Goal: Information Seeking & Learning: Learn about a topic

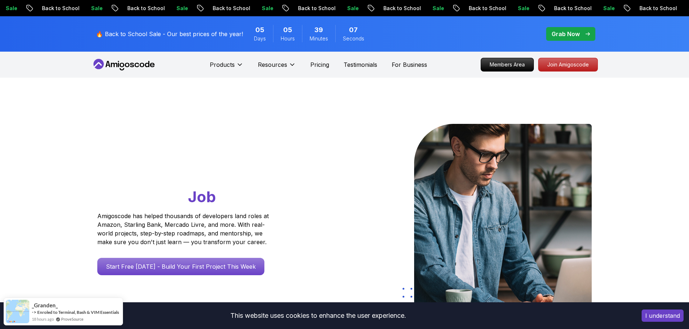
click at [132, 66] on icon at bounding box center [123, 65] width 65 height 12
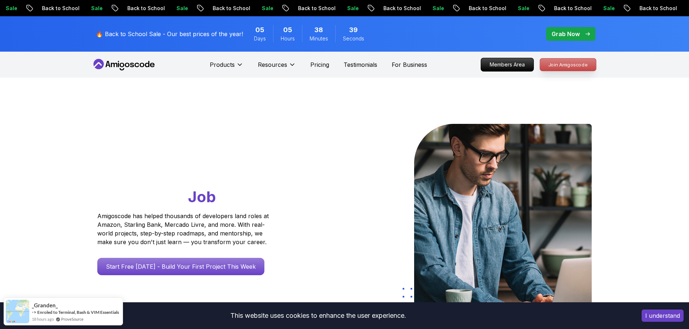
click at [569, 64] on p "Join Amigoscode" at bounding box center [568, 65] width 56 height 12
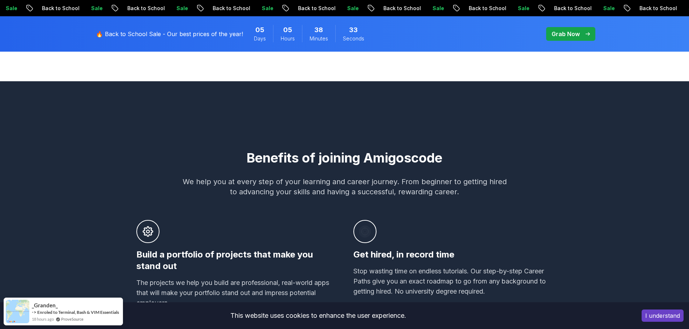
scroll to position [398, 0]
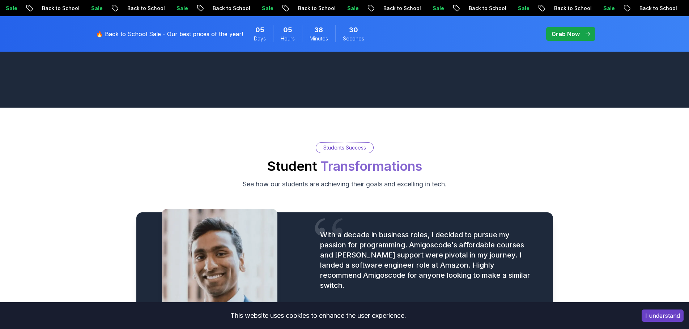
scroll to position [831, 0]
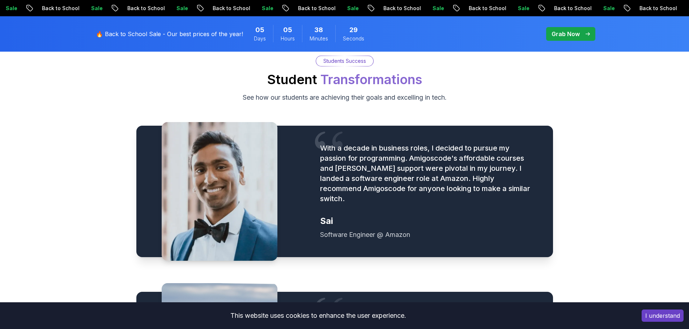
click at [666, 317] on button "I understand" at bounding box center [662, 316] width 42 height 12
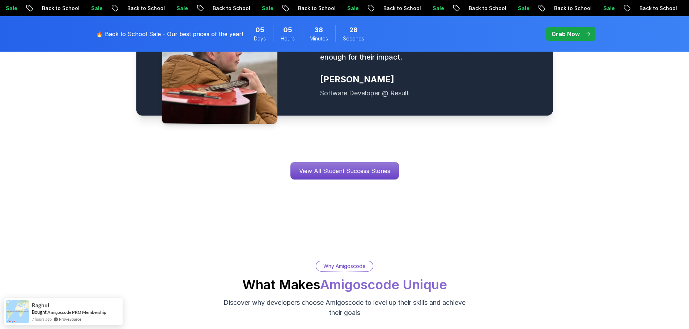
scroll to position [1120, 0]
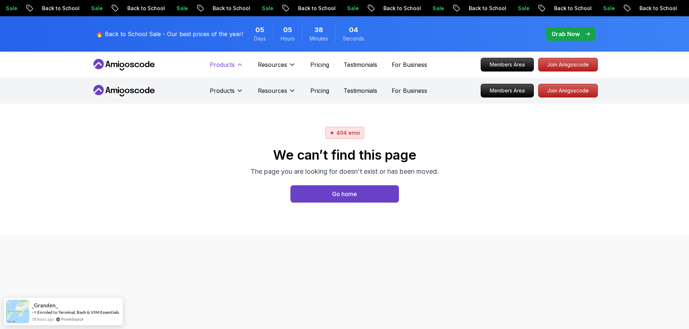
click at [235, 65] on button "Products" at bounding box center [227, 67] width 34 height 14
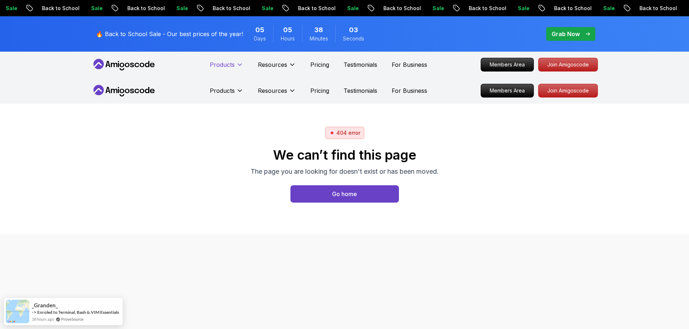
click at [235, 65] on button "Products" at bounding box center [227, 67] width 34 height 14
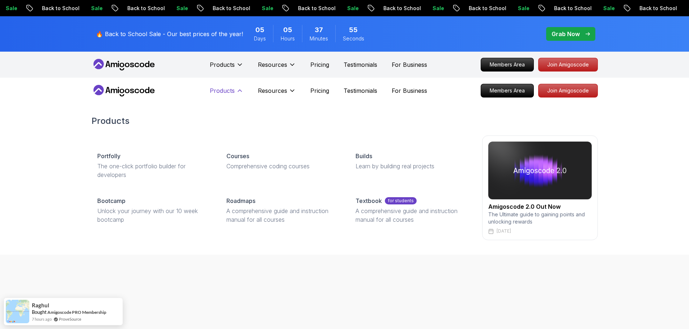
click at [240, 93] on icon at bounding box center [239, 90] width 7 height 7
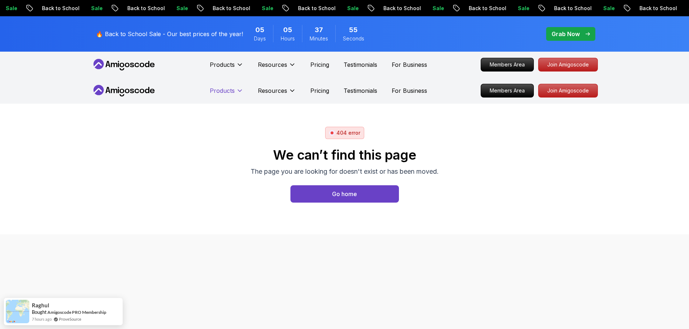
click at [240, 93] on icon at bounding box center [239, 90] width 7 height 7
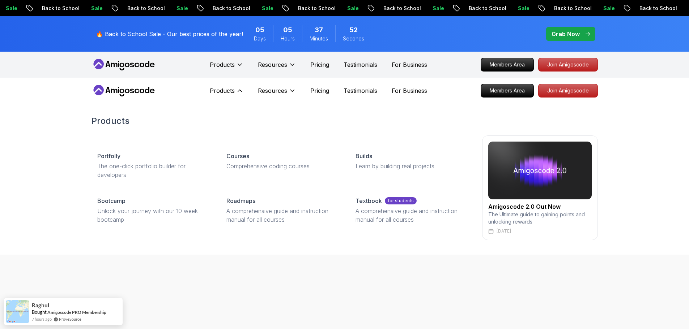
click at [527, 187] on img at bounding box center [539, 171] width 103 height 58
click at [530, 174] on img at bounding box center [539, 171] width 103 height 58
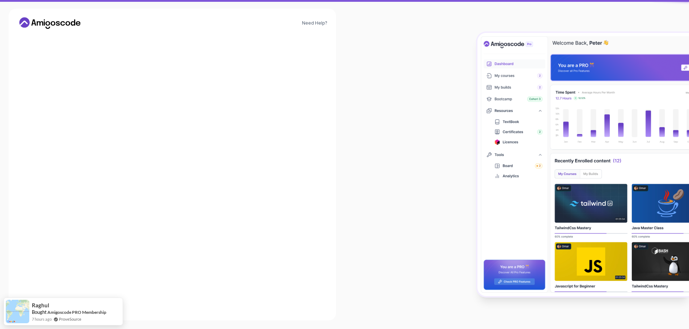
click at [519, 212] on img at bounding box center [582, 164] width 211 height 263
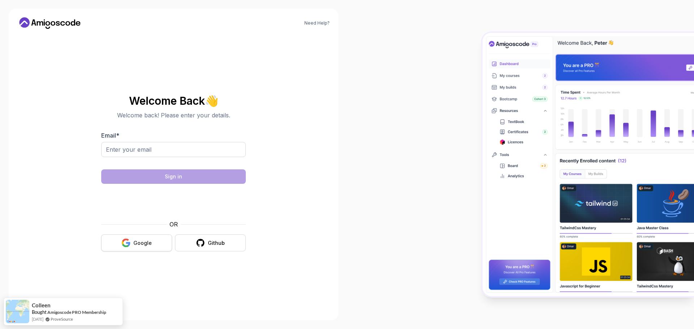
click at [131, 243] on button "Google" at bounding box center [136, 243] width 71 height 17
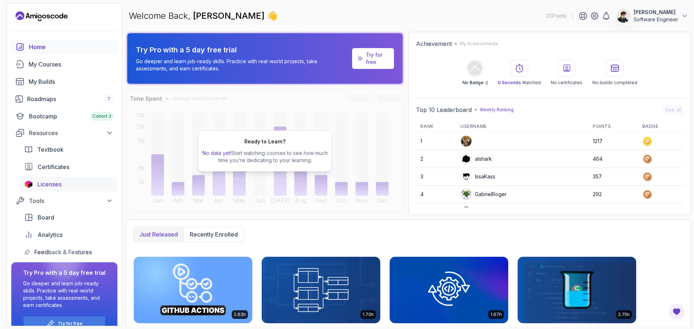
click at [63, 183] on div "Licenses" at bounding box center [75, 184] width 76 height 9
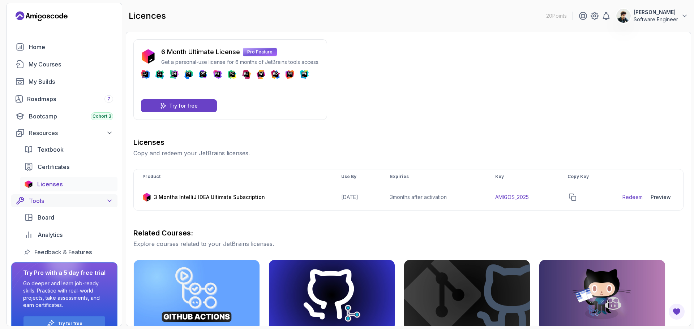
click at [46, 203] on div "Tools" at bounding box center [71, 201] width 84 height 9
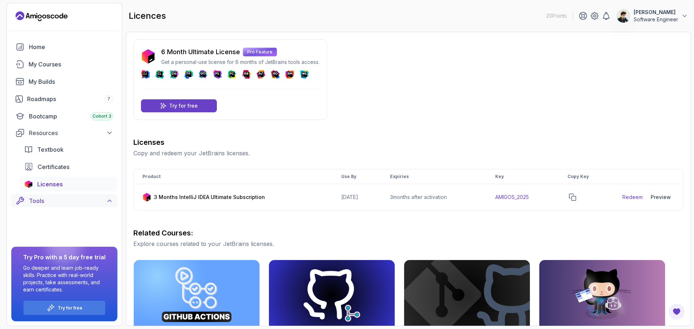
click at [46, 203] on div "Tools" at bounding box center [71, 201] width 84 height 9
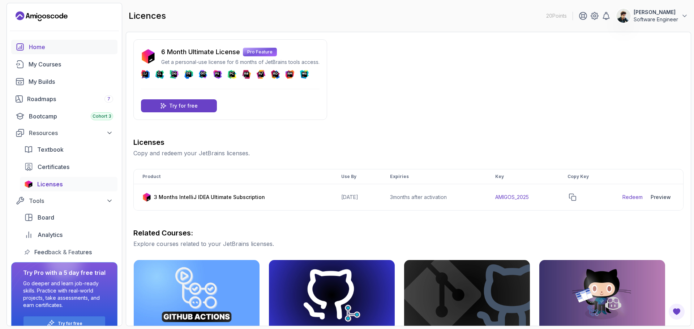
click at [43, 48] on div "Home" at bounding box center [71, 47] width 84 height 9
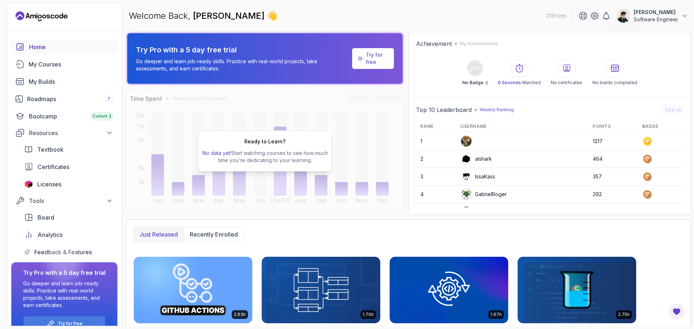
click at [390, 13] on div "Welcome Back, Pavan Rai 👋 20 Points Pavan Rai Software Engineer" at bounding box center [408, 16] width 565 height 26
click at [50, 61] on div "My Courses" at bounding box center [71, 64] width 85 height 9
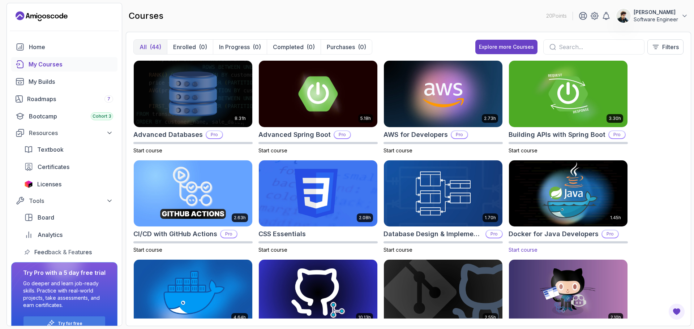
click at [576, 196] on img at bounding box center [568, 194] width 124 height 70
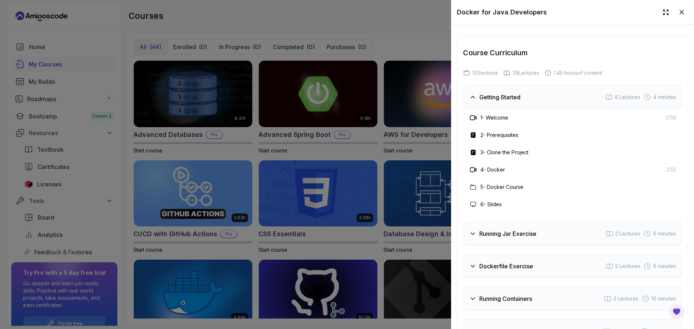
scroll to position [1140, 0]
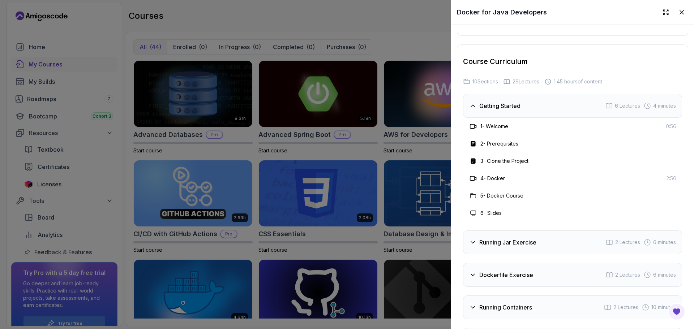
click at [499, 123] on h3 "1 - Welcome" at bounding box center [494, 126] width 28 height 7
click at [495, 145] on div "2 - Prerequisites" at bounding box center [494, 144] width 50 height 9
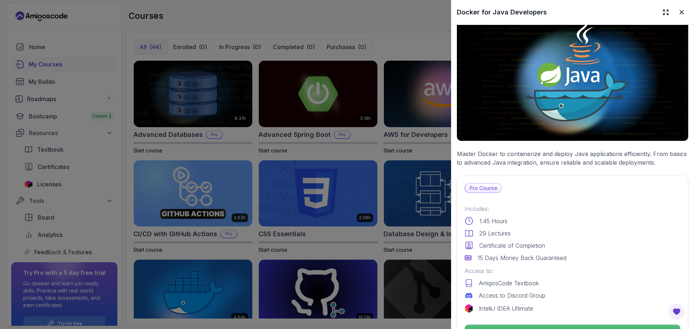
scroll to position [0, 0]
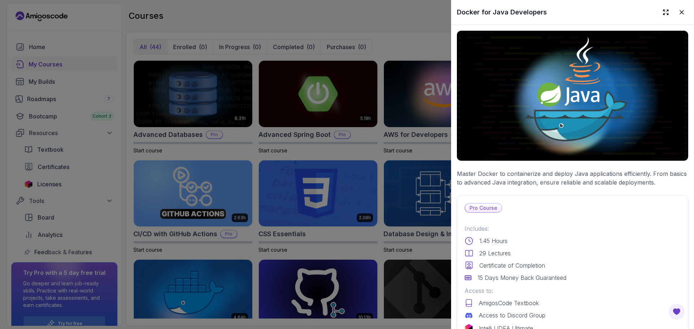
click at [678, 13] on icon at bounding box center [681, 12] width 7 height 7
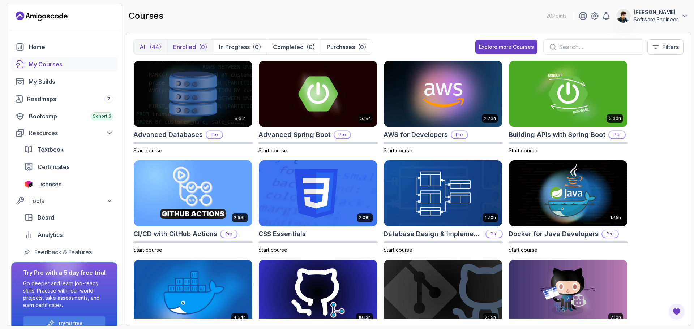
click at [178, 48] on p "Enrolled" at bounding box center [184, 47] width 23 height 9
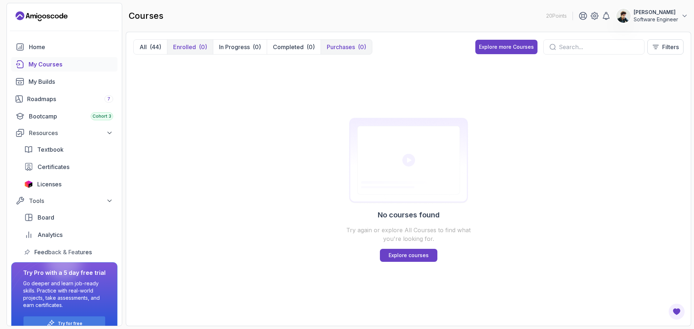
click at [351, 45] on p "Purchases" at bounding box center [341, 47] width 28 height 9
click at [413, 48] on icon at bounding box center [412, 46] width 7 height 7
click at [153, 48] on div "(44)" at bounding box center [156, 47] width 12 height 9
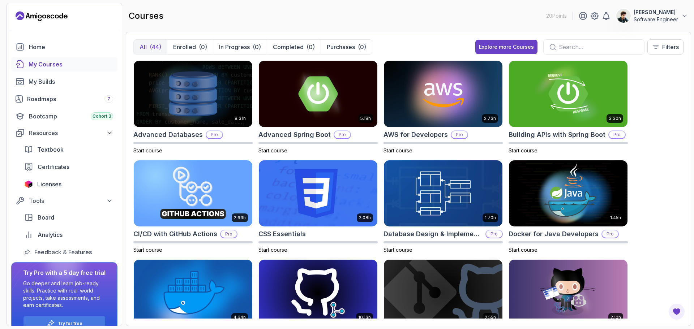
click at [41, 16] on icon "Landing page" at bounding box center [40, 16] width 4 height 4
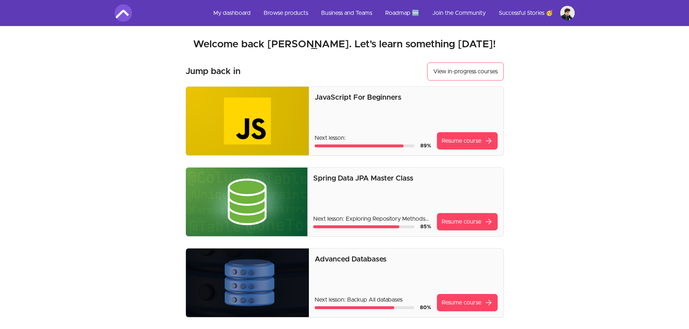
drag, startPoint x: 369, startPoint y: 1, endPoint x: 59, endPoint y: 177, distance: 355.9
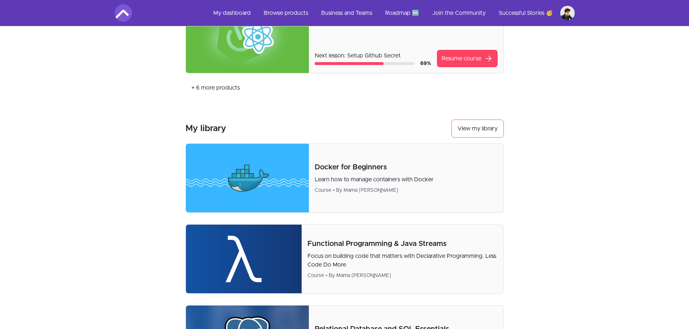
scroll to position [181, 0]
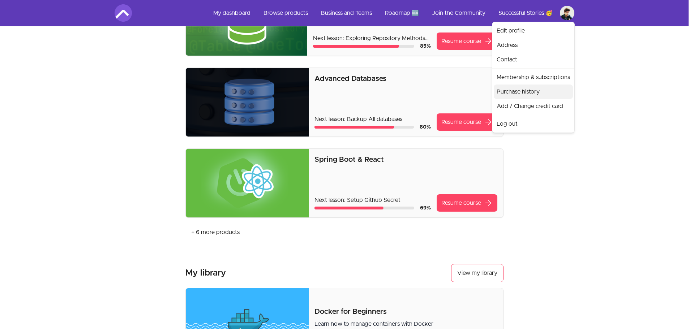
click at [528, 93] on link "Purchase history" at bounding box center [533, 92] width 79 height 14
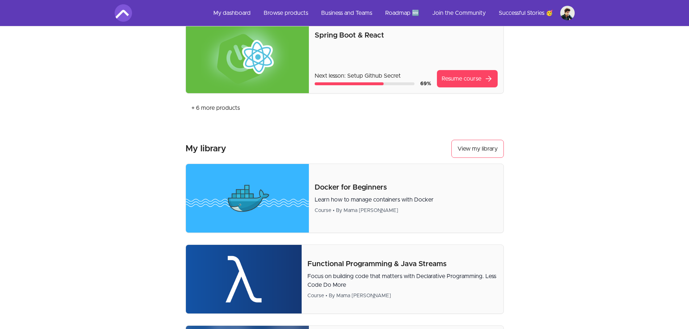
scroll to position [52, 0]
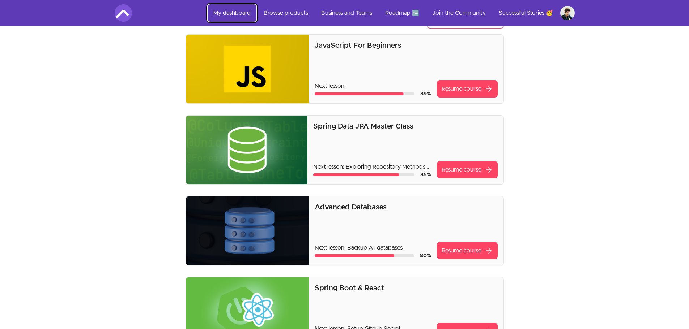
click at [233, 11] on link "My dashboard" at bounding box center [231, 12] width 49 height 17
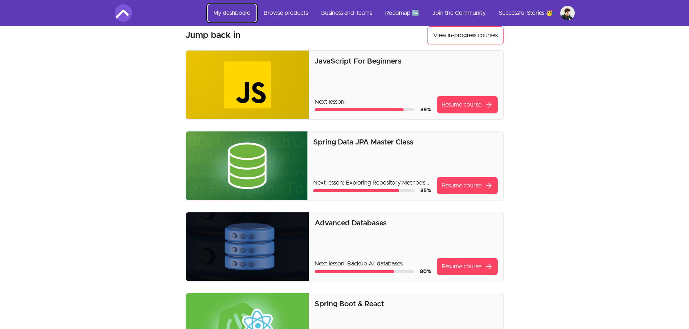
scroll to position [0, 0]
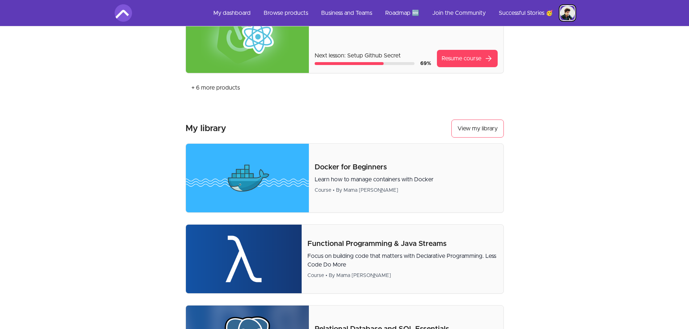
scroll to position [253, 0]
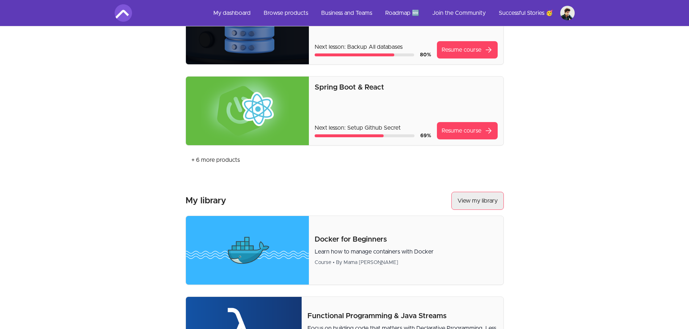
click at [489, 205] on link "View my library" at bounding box center [477, 201] width 52 height 18
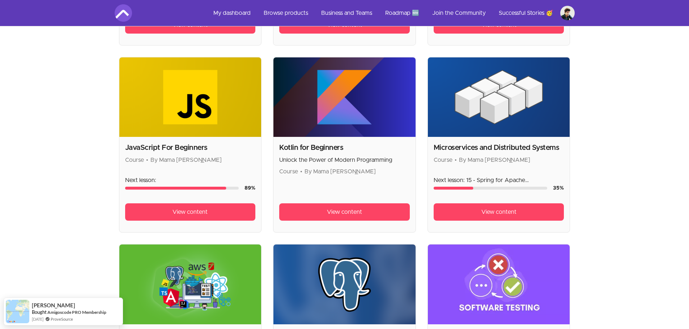
scroll to position [687, 0]
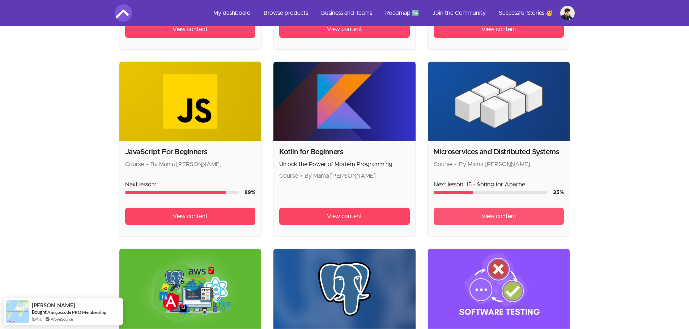
click at [506, 214] on span "View content" at bounding box center [498, 216] width 35 height 9
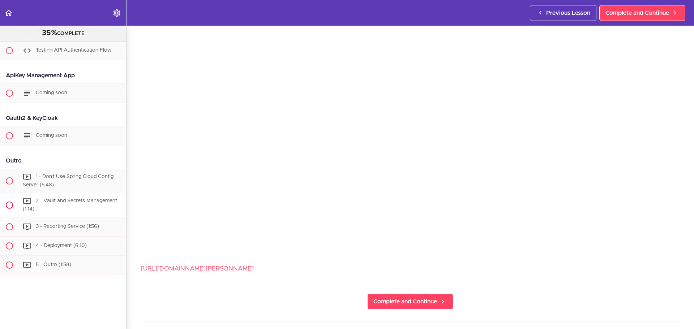
scroll to position [253, 0]
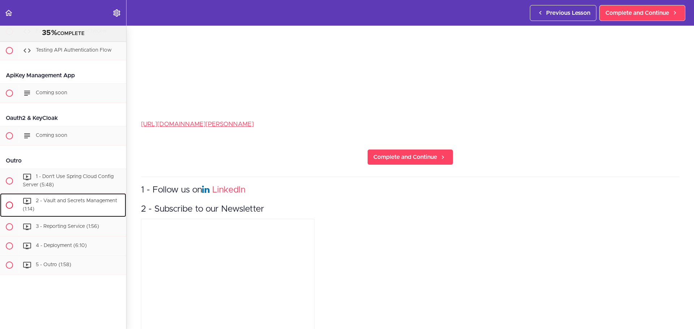
click at [84, 198] on span "2 - Vault and Secrets Management (1:14)" at bounding box center [70, 204] width 94 height 13
click at [84, 193] on div "2 - Vault and Secrets Management (1:14)" at bounding box center [72, 205] width 107 height 24
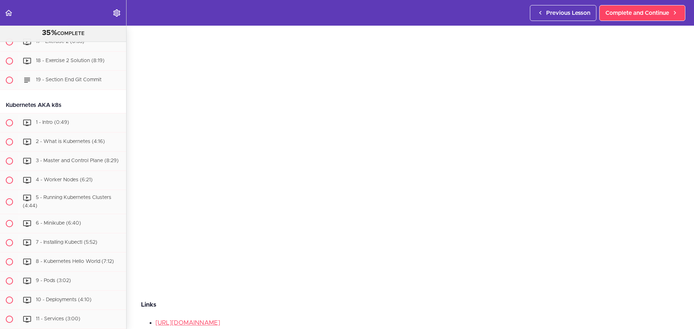
scroll to position [2246, 0]
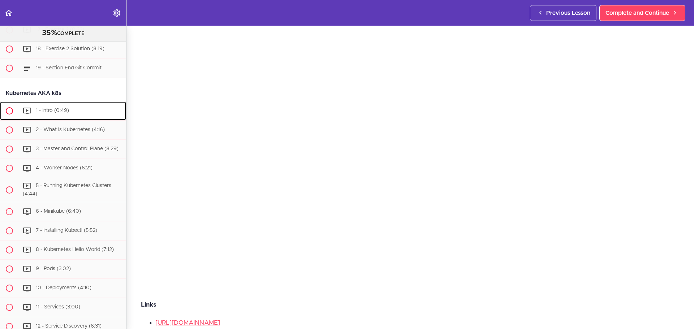
click at [56, 113] on span "1 - Intro (0:49)" at bounding box center [52, 110] width 33 height 5
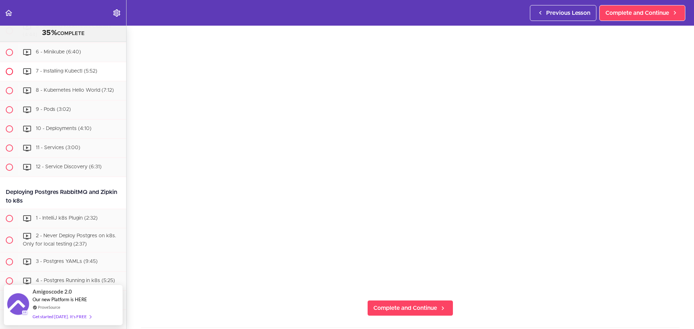
scroll to position [2414, 0]
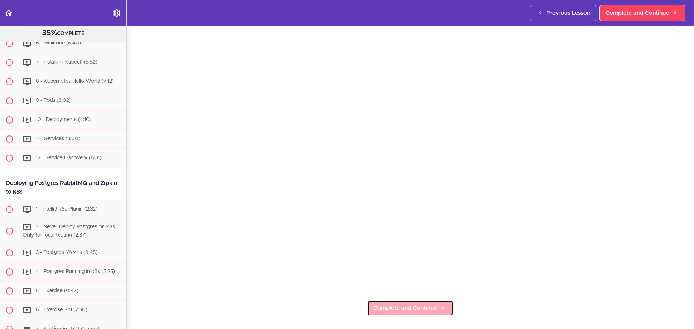
click at [403, 305] on span "Complete and Continue" at bounding box center [405, 308] width 64 height 9
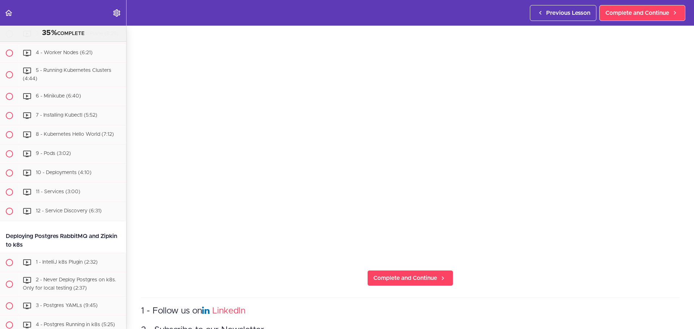
scroll to position [108, 0]
